Goal: Transaction & Acquisition: Subscribe to service/newsletter

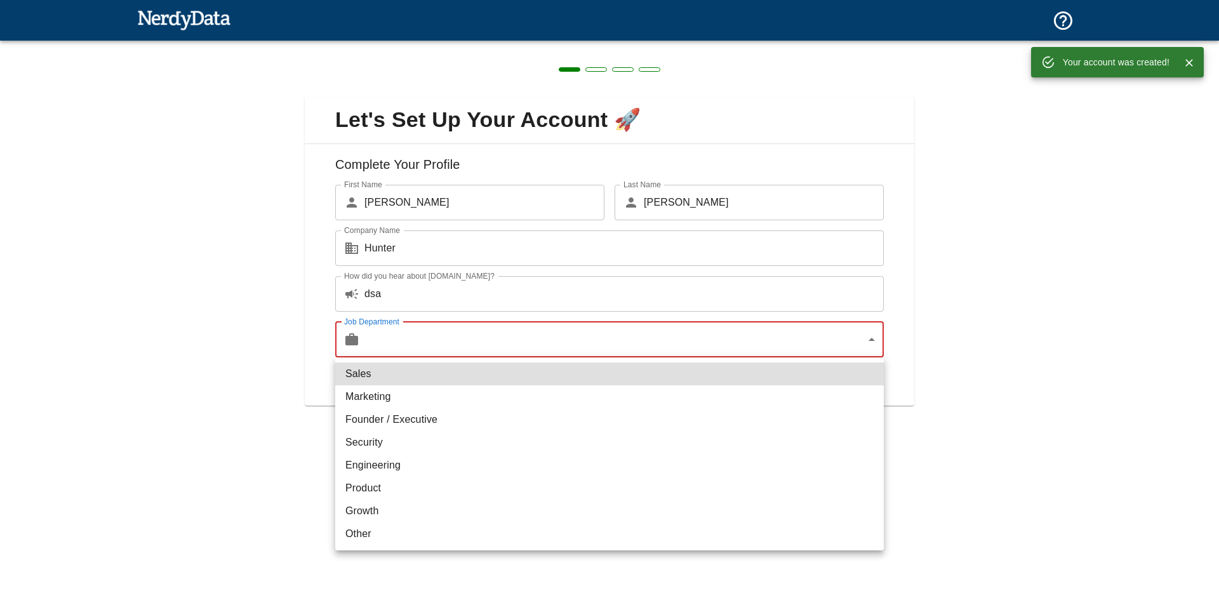
click at [465, 44] on body "Technologies Domains Pricing Products Your account was created! Create a Report…" at bounding box center [609, 22] width 1219 height 44
click at [452, 378] on li "Sales" at bounding box center [609, 374] width 549 height 23
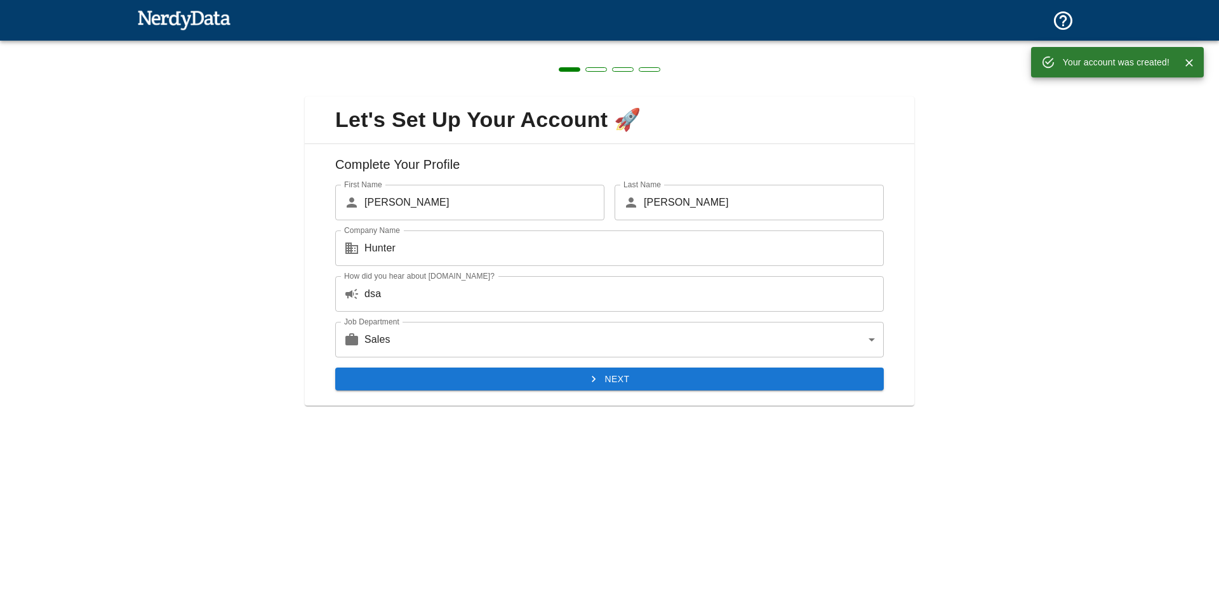
click at [454, 382] on li "Marketing" at bounding box center [609, 379] width 411 height 13
type input "marketing"
click at [458, 374] on button "Next" at bounding box center [609, 379] width 549 height 23
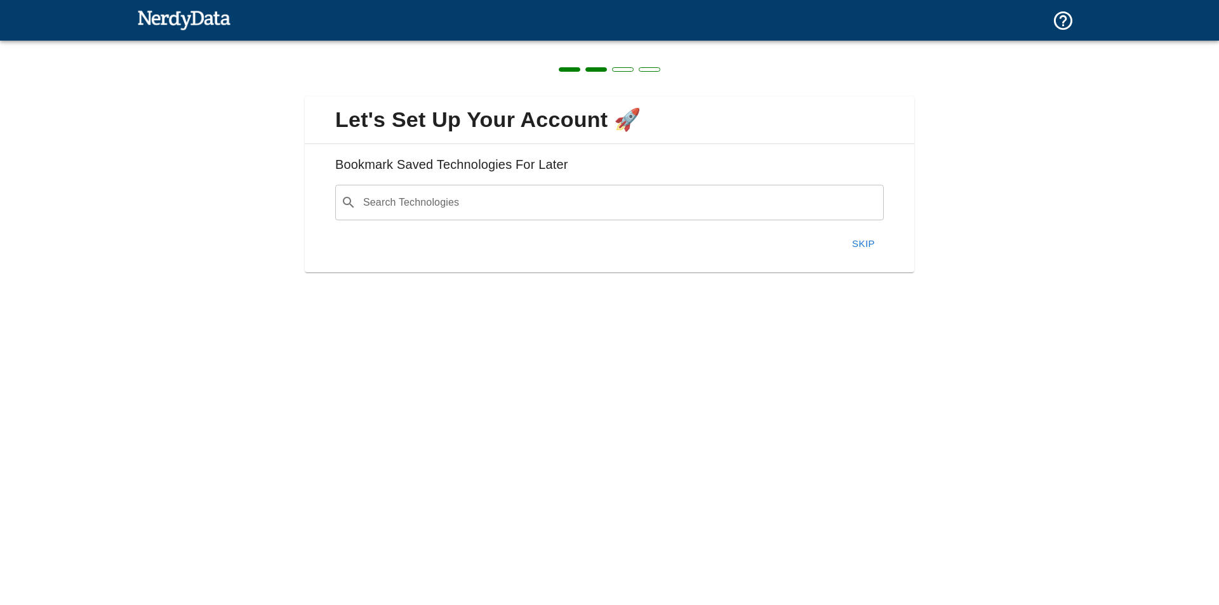
click at [482, 185] on div "​ Search Technologies" at bounding box center [609, 203] width 549 height 36
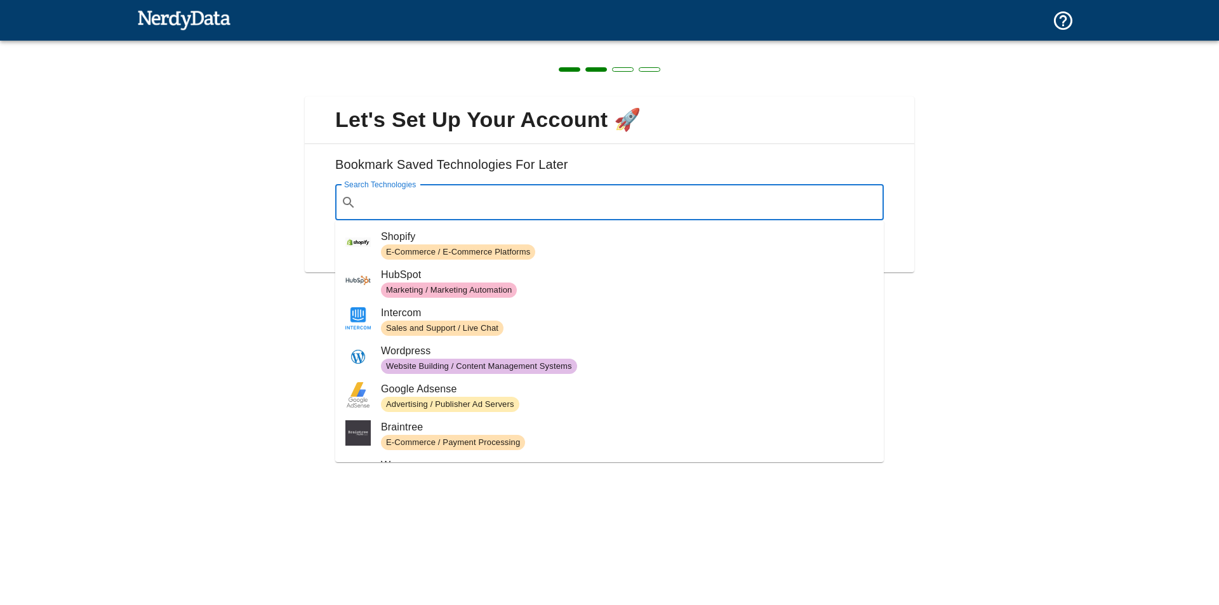
click at [615, 149] on div "Bookmark Saved Technologies For Later Search Technologies ​ Search Technologies…" at bounding box center [610, 208] width 610 height 128
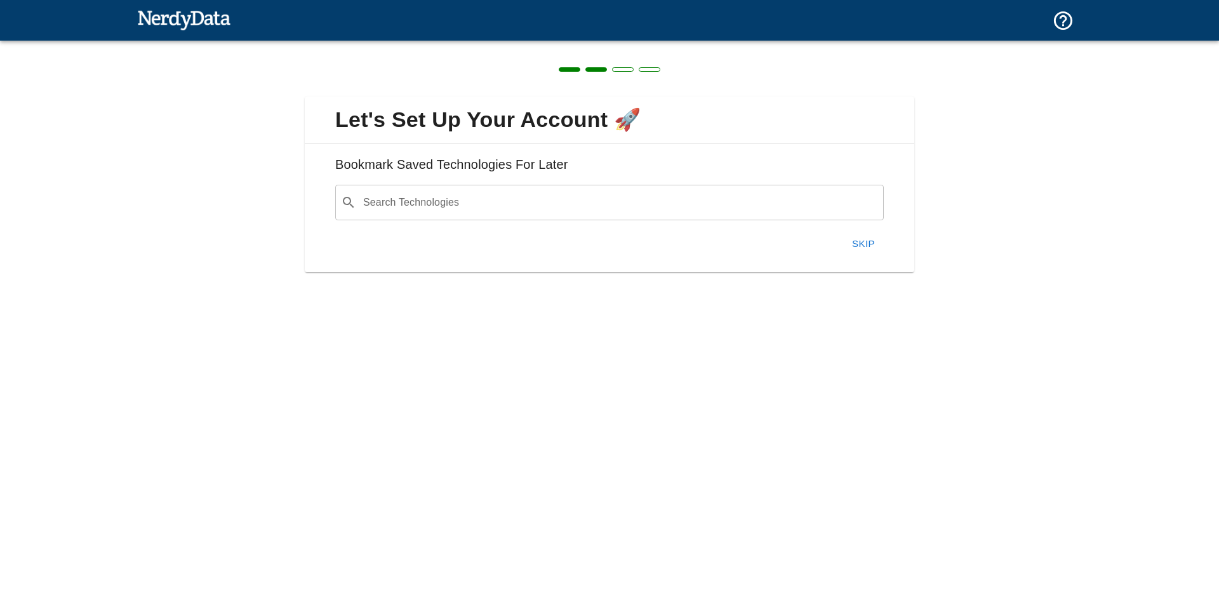
click at [874, 261] on div "Bookmark Saved Technologies For Later Search Technologies ​ Search Technologies…" at bounding box center [610, 208] width 610 height 128
click at [870, 249] on button "Skip" at bounding box center [863, 243] width 41 height 27
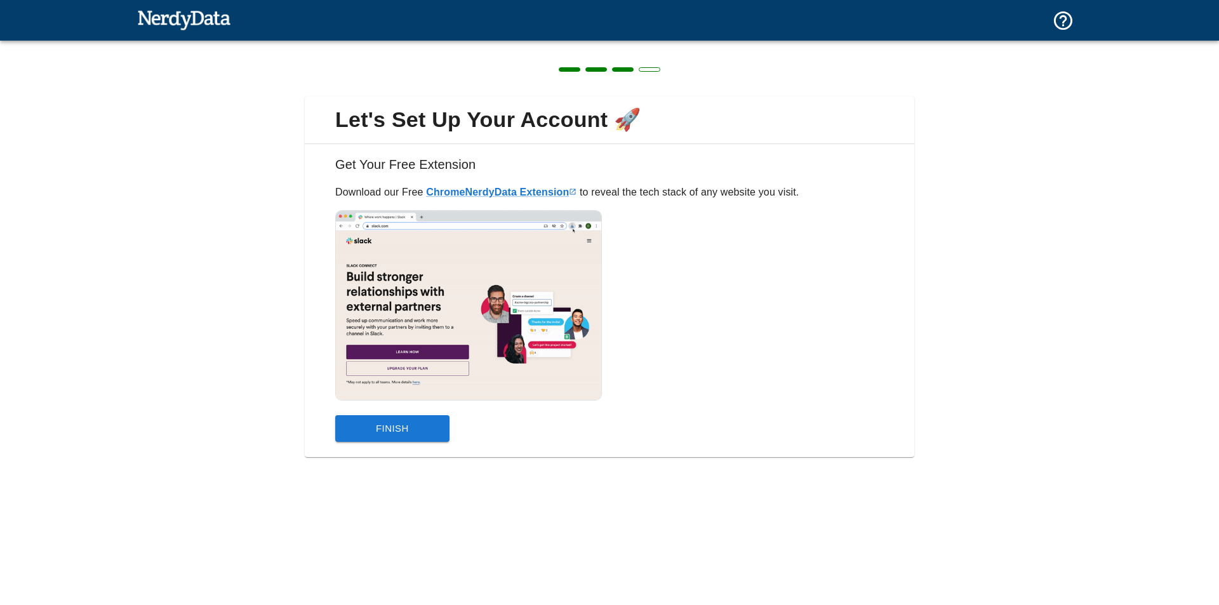
click at [373, 445] on div "Get Your Free Extension Download our Free Chrome NerdyData Extension to reveal …" at bounding box center [610, 300] width 610 height 313
click at [374, 436] on button "Finish" at bounding box center [392, 428] width 114 height 27
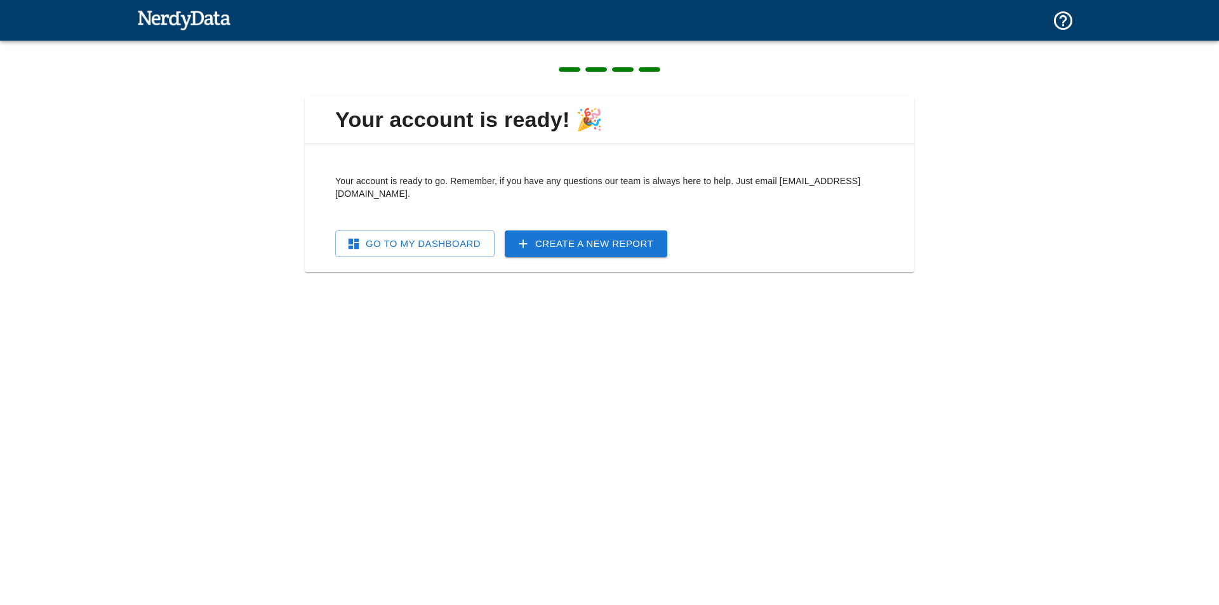
click at [429, 245] on div "Your account is ready to go. Remember, if you have any questions our team is al…" at bounding box center [610, 208] width 610 height 128
click at [430, 232] on link "Go To My Dashboard" at bounding box center [414, 243] width 159 height 27
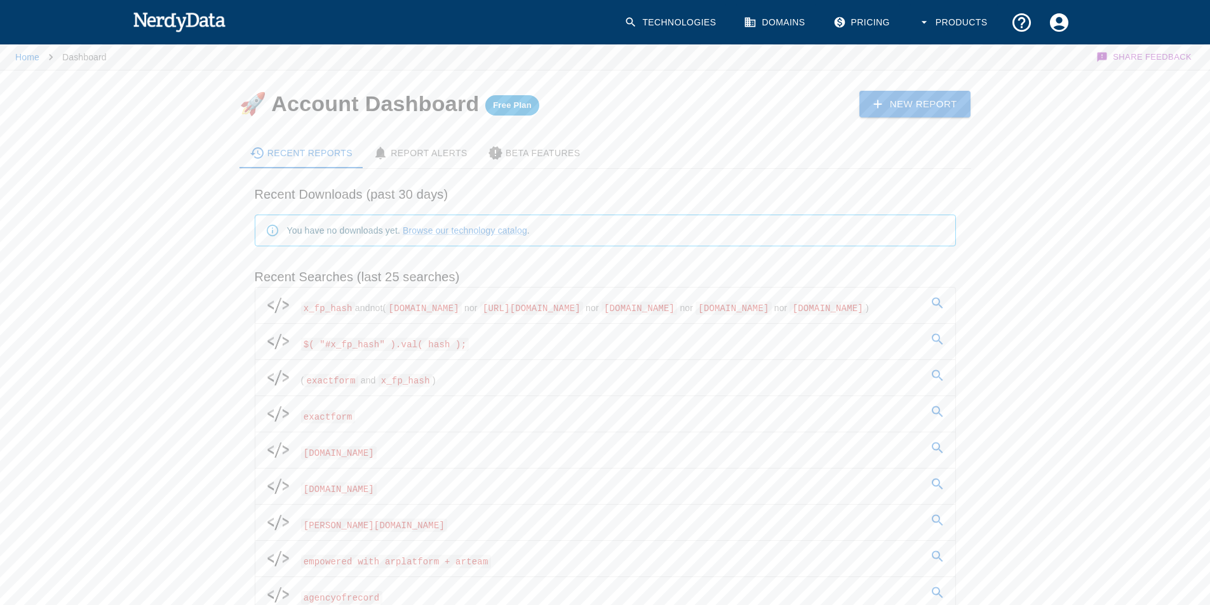
click at [882, 27] on link "Pricing" at bounding box center [862, 22] width 74 height 37
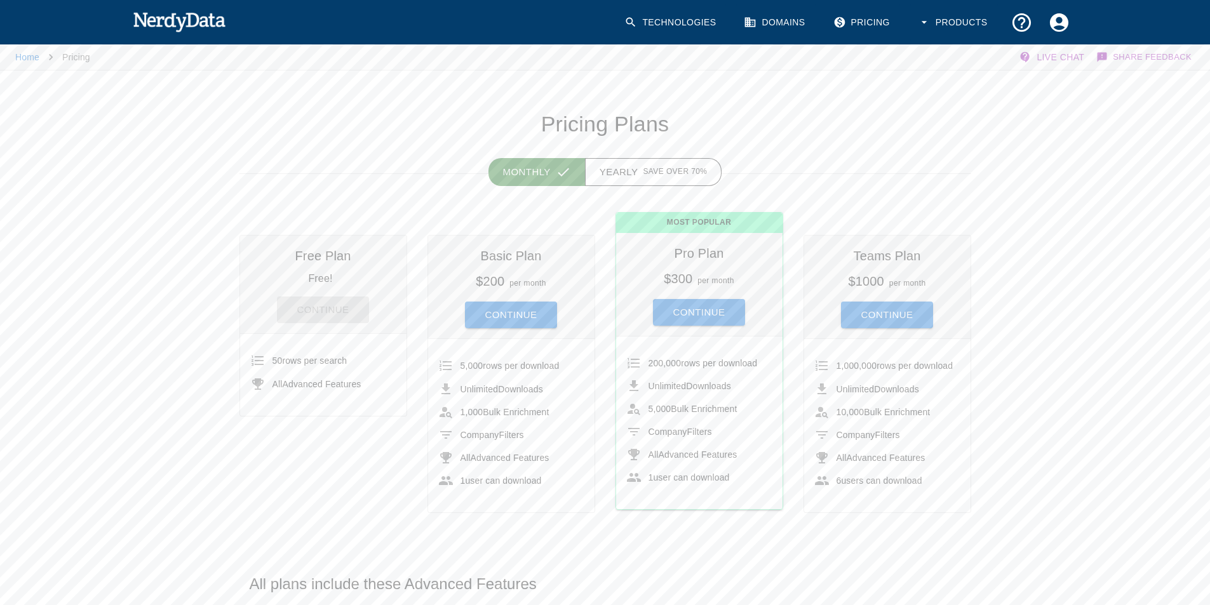
click at [533, 310] on button "Continue" at bounding box center [511, 315] width 93 height 27
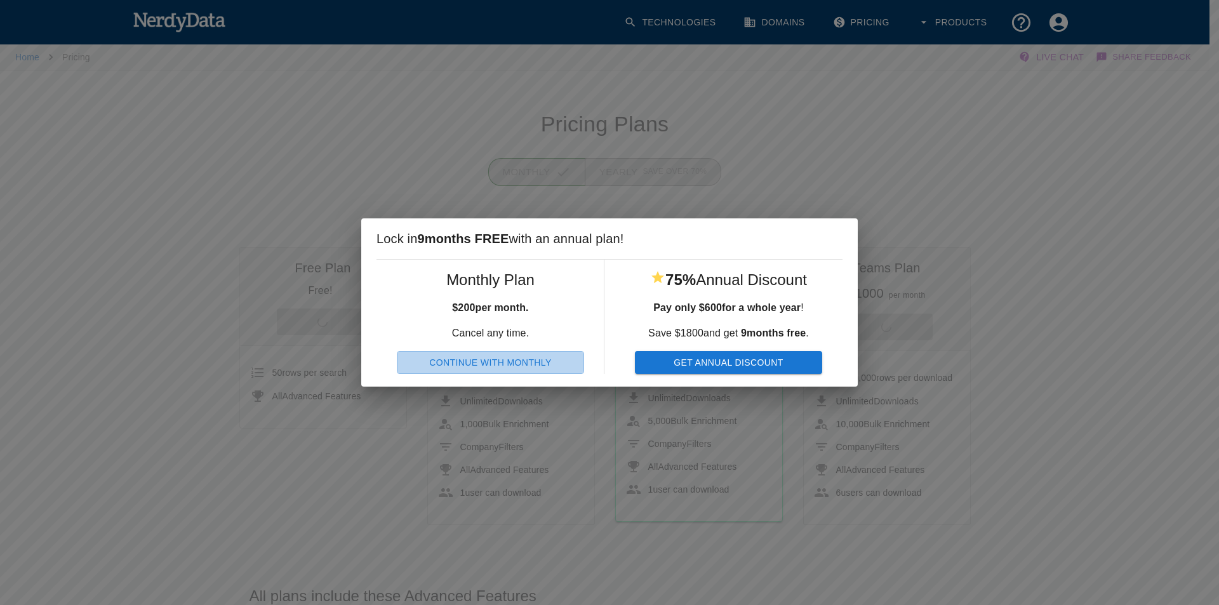
click at [578, 357] on button "Continue With Monthly" at bounding box center [490, 362] width 187 height 23
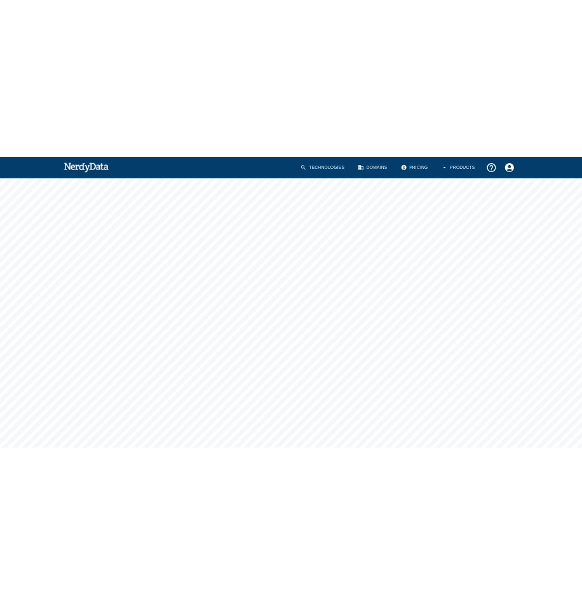
scroll to position [177, 0]
